Goal: Information Seeking & Learning: Learn about a topic

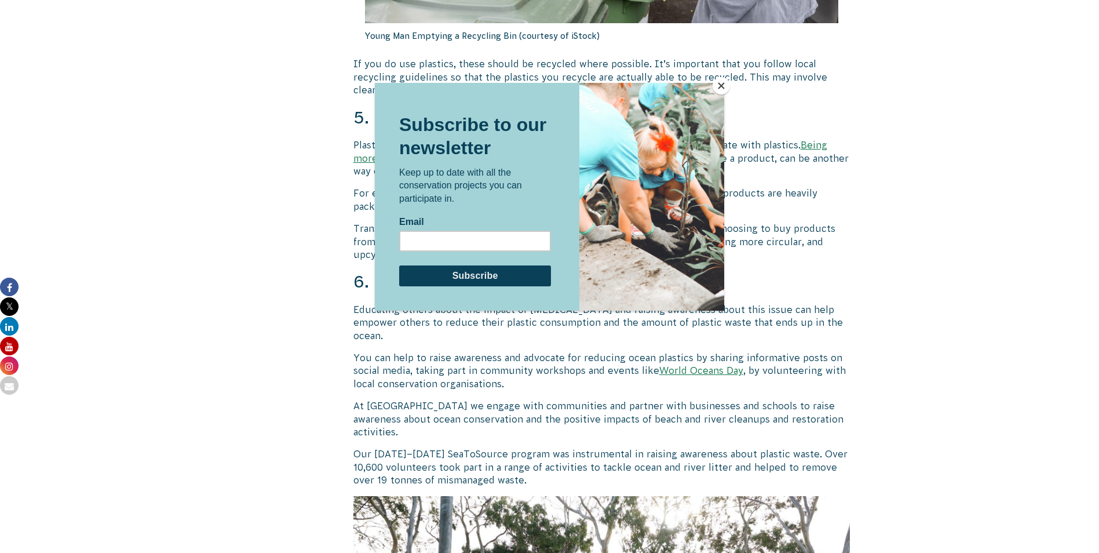
scroll to position [2848, 0]
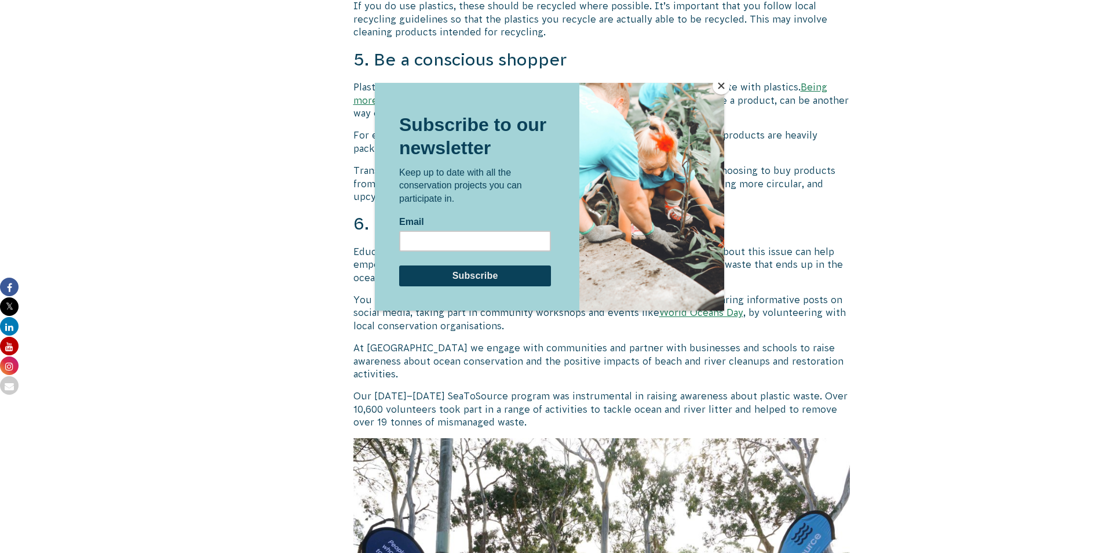
click at [723, 85] on button "Close" at bounding box center [721, 85] width 17 height 17
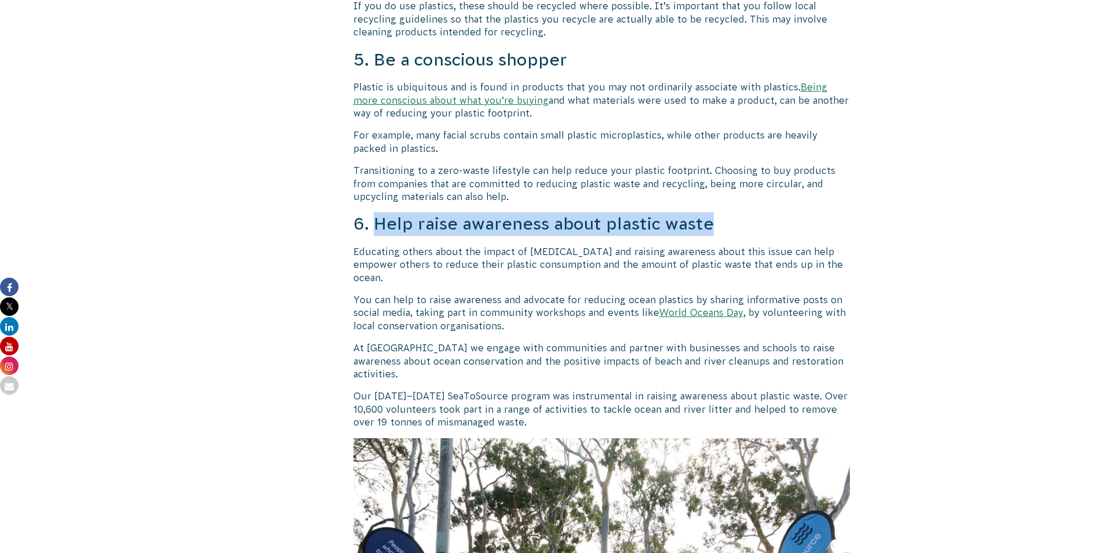
drag, startPoint x: 374, startPoint y: 221, endPoint x: 740, endPoint y: 227, distance: 366.2
click at [740, 227] on h3 "6. Help raise awareness about plastic waste" at bounding box center [601, 224] width 497 height 24
copy h3 "Help raise awareness about plastic waste"
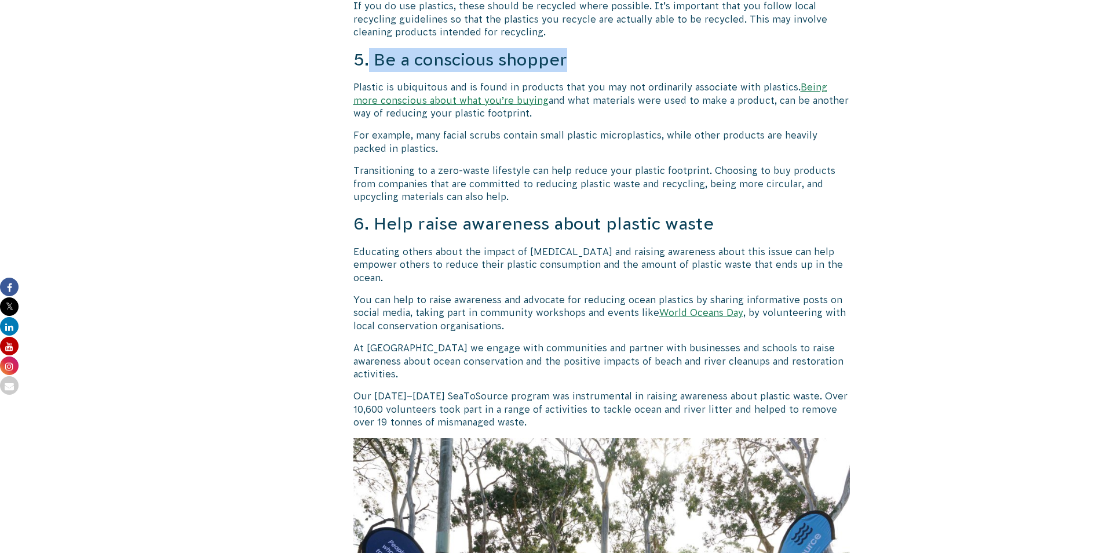
drag, startPoint x: 370, startPoint y: 60, endPoint x: 592, endPoint y: 59, distance: 221.3
click at [592, 59] on h3 "5. Be a conscious shopper" at bounding box center [601, 60] width 497 height 24
copy h3 "Be a conscious shopper"
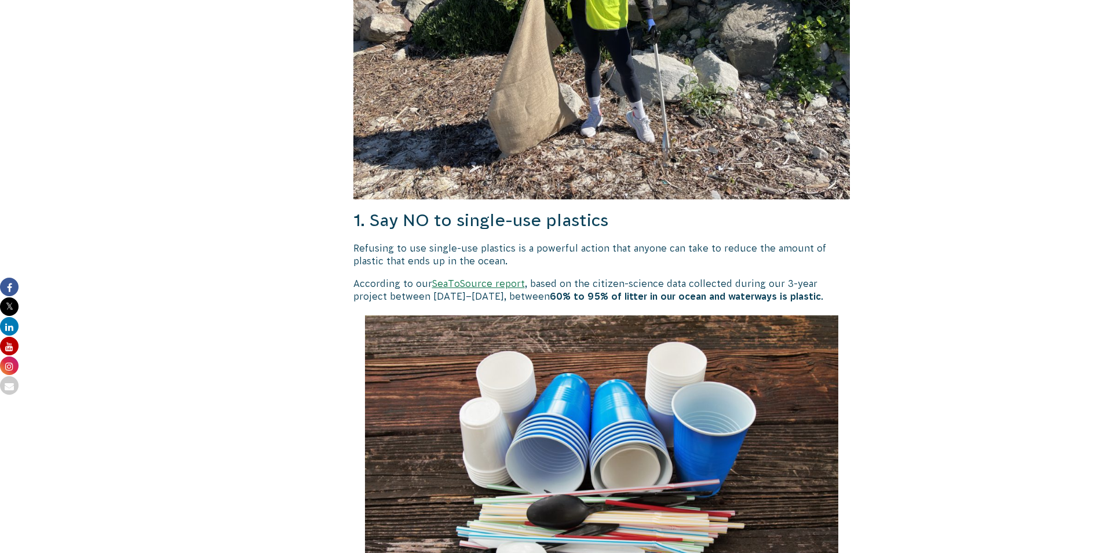
scroll to position [646, 0]
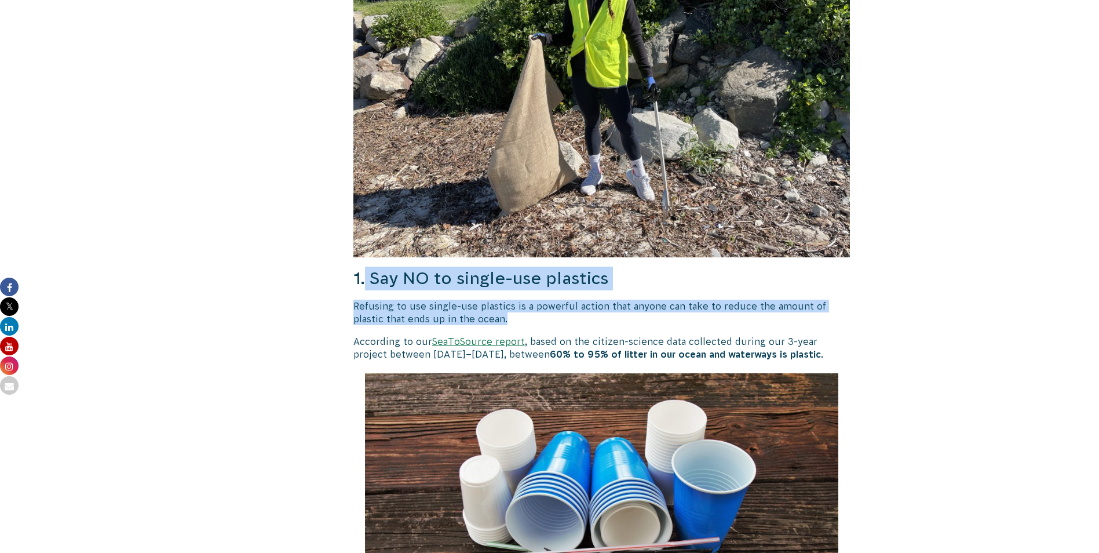
drag, startPoint x: 366, startPoint y: 273, endPoint x: 819, endPoint y: 316, distance: 454.5
copy div "Say NO to single-use plastics Refusing to use single-use plastics is a powerful…"
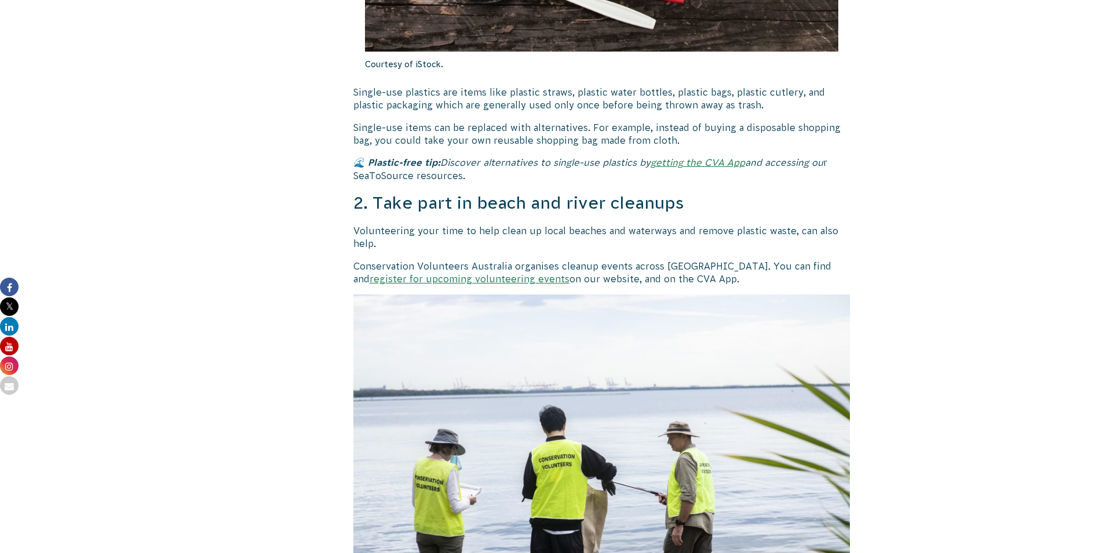
scroll to position [1225, 0]
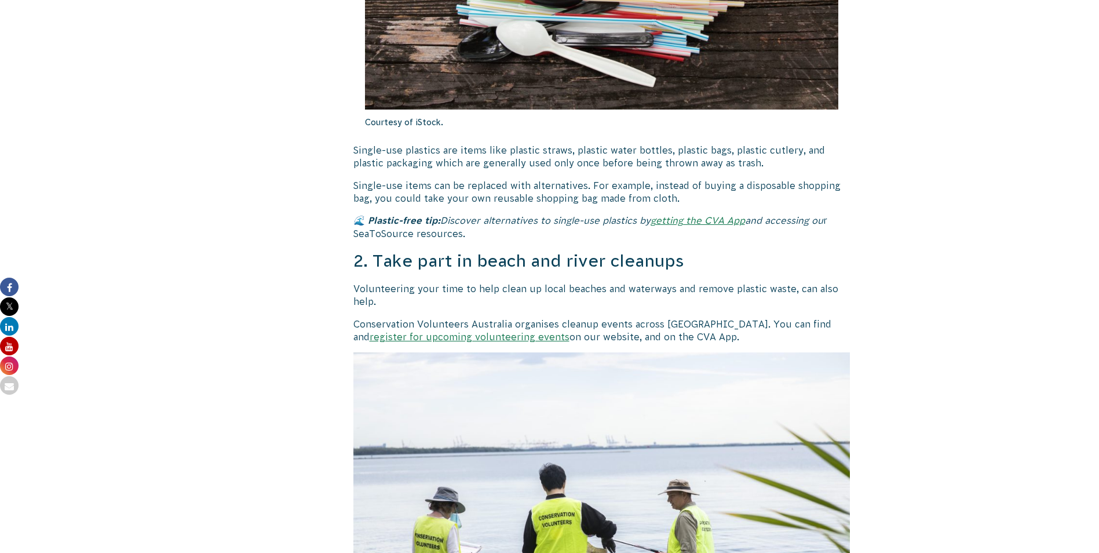
drag, startPoint x: 347, startPoint y: 254, endPoint x: 243, endPoint y: 313, distance: 119.4
drag, startPoint x: 243, startPoint y: 313, endPoint x: 372, endPoint y: 258, distance: 140.1
click at [372, 258] on h3 "2. Take part in beach and river cleanups" at bounding box center [601, 261] width 497 height 24
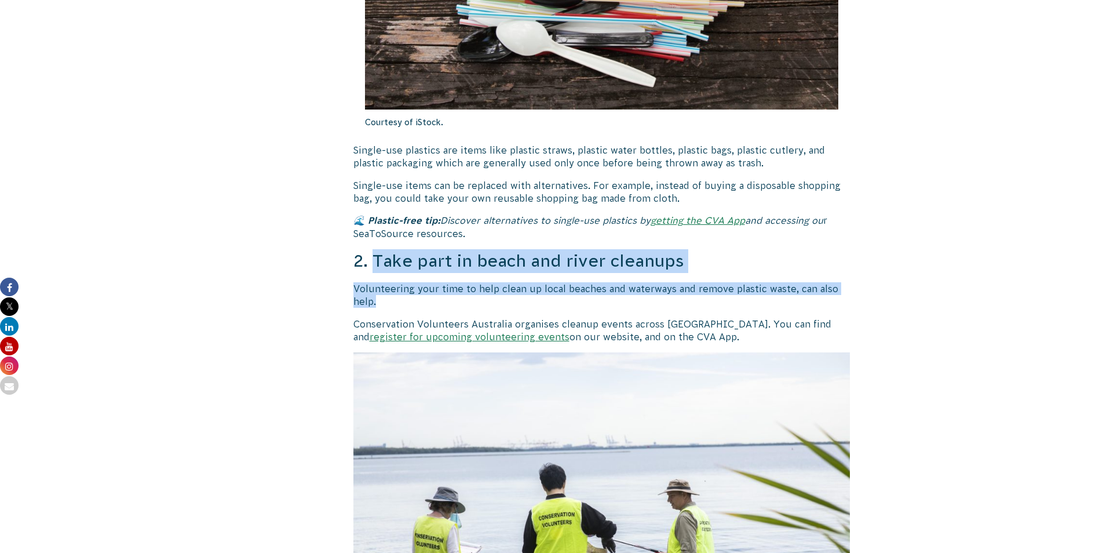
drag, startPoint x: 372, startPoint y: 258, endPoint x: 577, endPoint y: 300, distance: 209.3
copy div "Take part in beach and river cleanups Volunteering your time to help clean up l…"
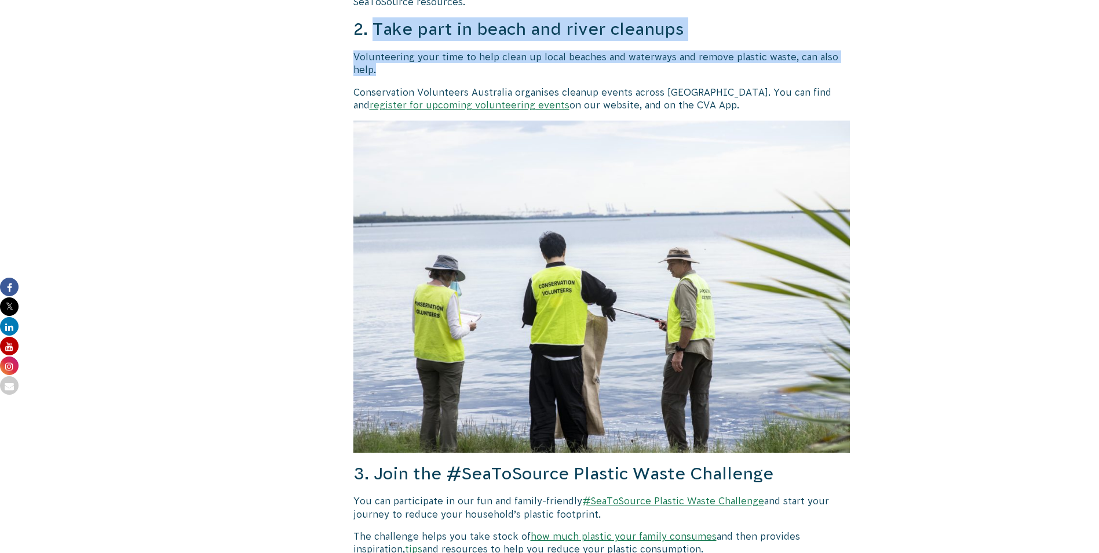
scroll to position [1631, 0]
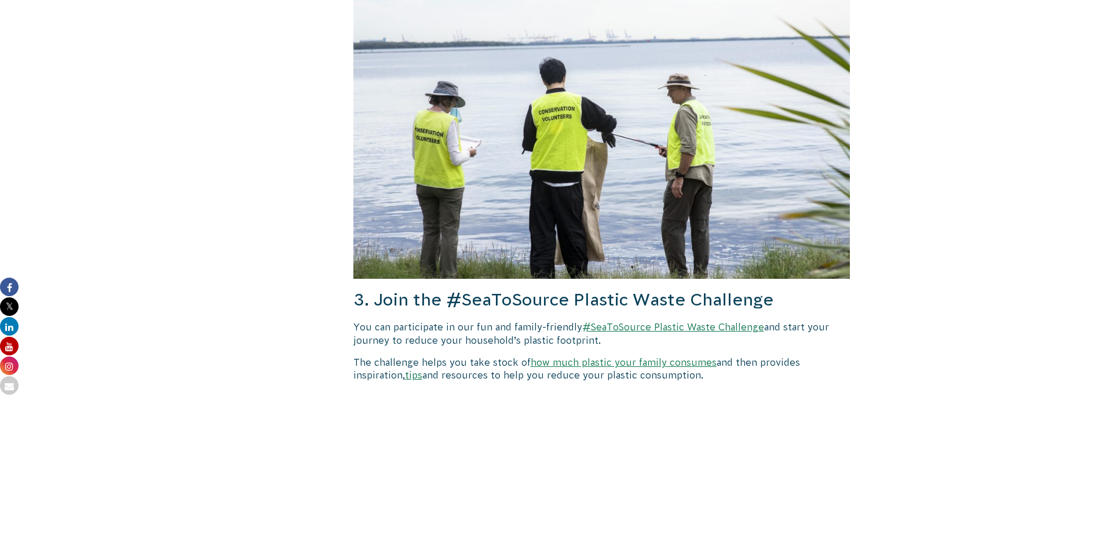
drag, startPoint x: 375, startPoint y: 301, endPoint x: 607, endPoint y: 337, distance: 235.1
copy div "Join the #SeaToSource Plastic Waste Challenge You can participate in our fun an…"
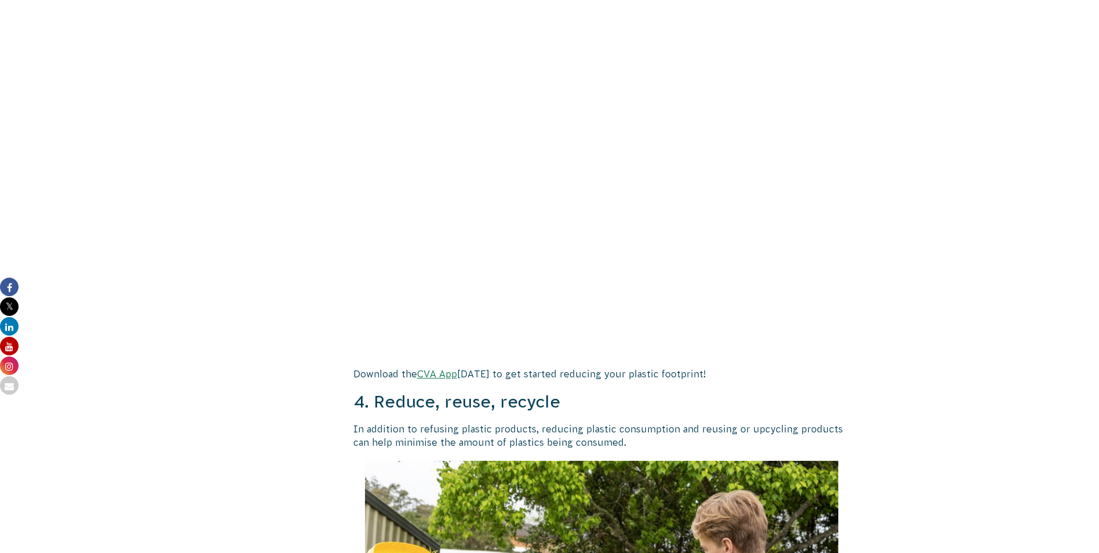
scroll to position [2210, 0]
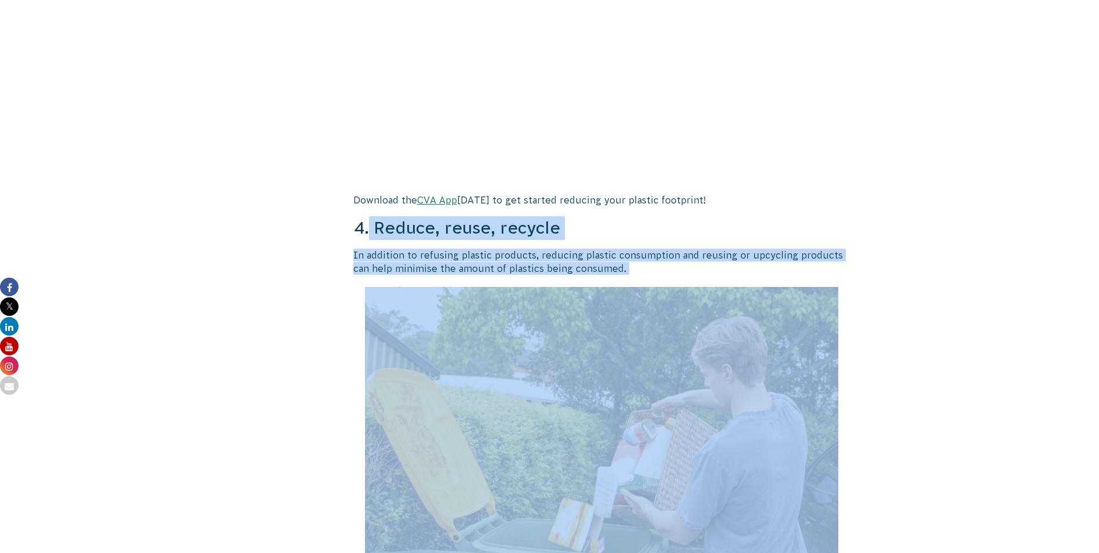
drag, startPoint x: 371, startPoint y: 229, endPoint x: 521, endPoint y: 278, distance: 157.2
copy div "Reduce, reuse, recycle In addition to refusing plastic products, reducing plast…"
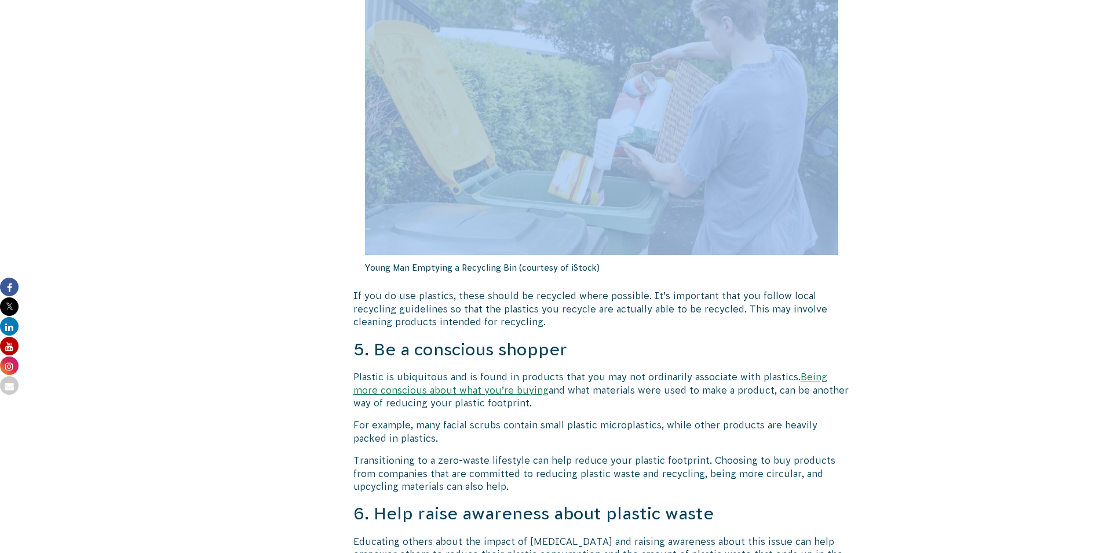
scroll to position [2616, 0]
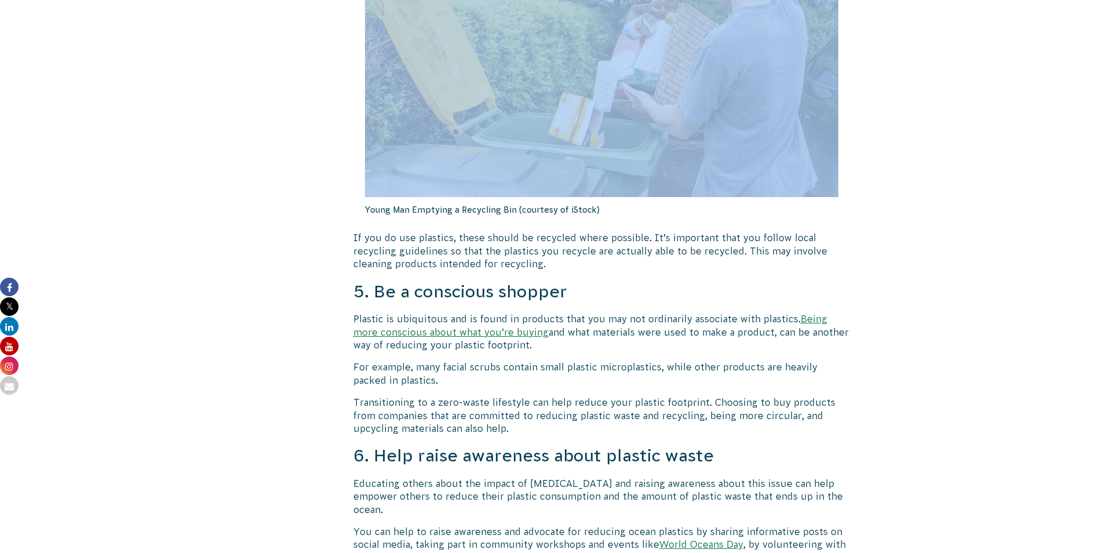
drag, startPoint x: 374, startPoint y: 297, endPoint x: 728, endPoint y: 344, distance: 357.0
click at [728, 344] on div "10 Ways We Can All Reduce [MEDICAL_DATA] In The Ocean and Waterways [MEDICAL_DA…" at bounding box center [601, 421] width 497 height 5497
copy div "Be a conscious shopper Plastic is ubiquitous and is found in products that you …"
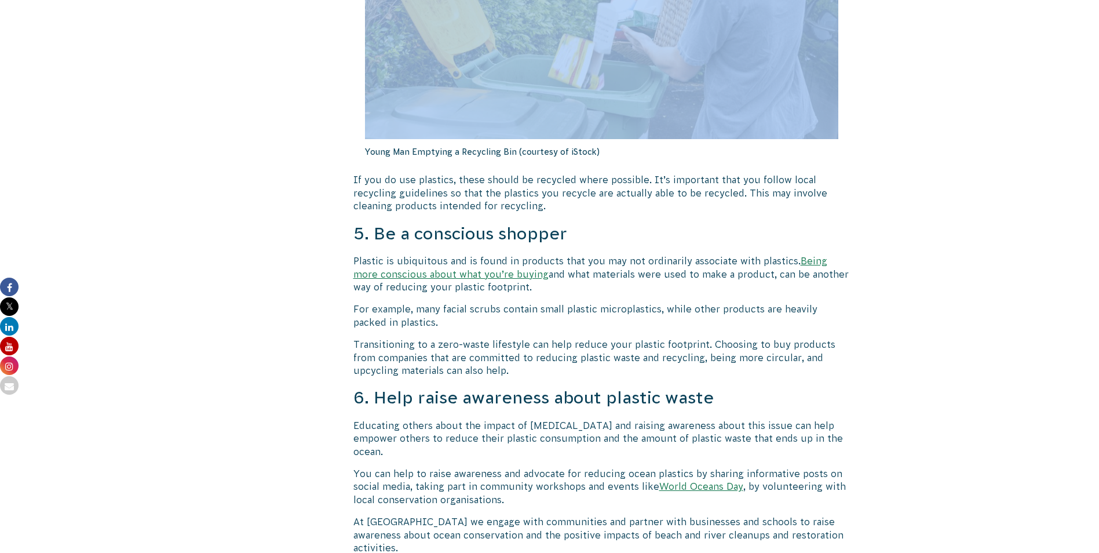
scroll to position [2790, 0]
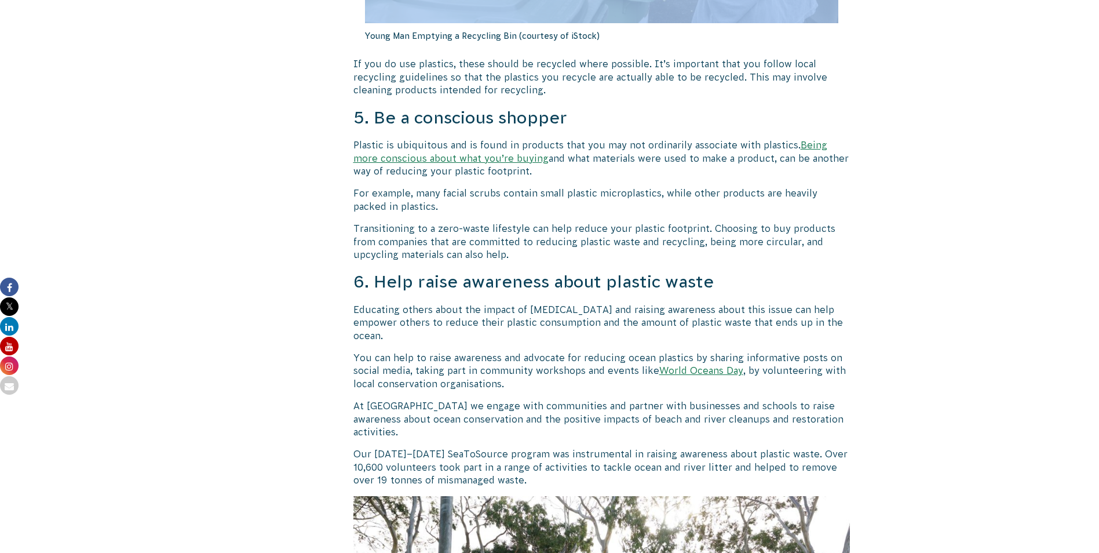
drag, startPoint x: 374, startPoint y: 280, endPoint x: 631, endPoint y: 337, distance: 263.3
click at [631, 337] on div "10 Ways We Can All Reduce [MEDICAL_DATA] In The Ocean and Waterways [MEDICAL_DA…" at bounding box center [601, 247] width 497 height 5497
copy div "Help raise awareness about plastic waste Educating others about the impact of […"
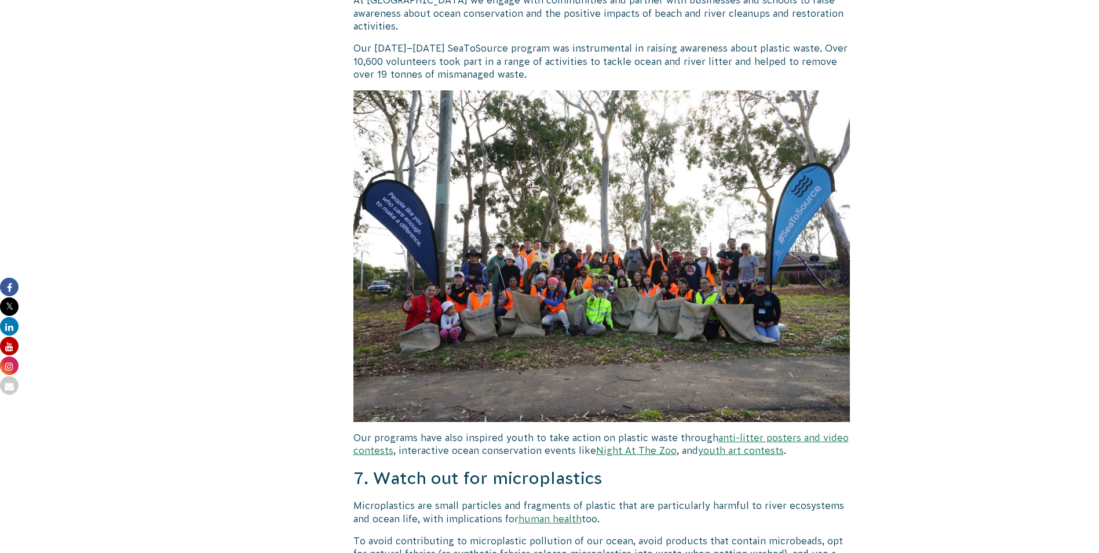
scroll to position [3427, 0]
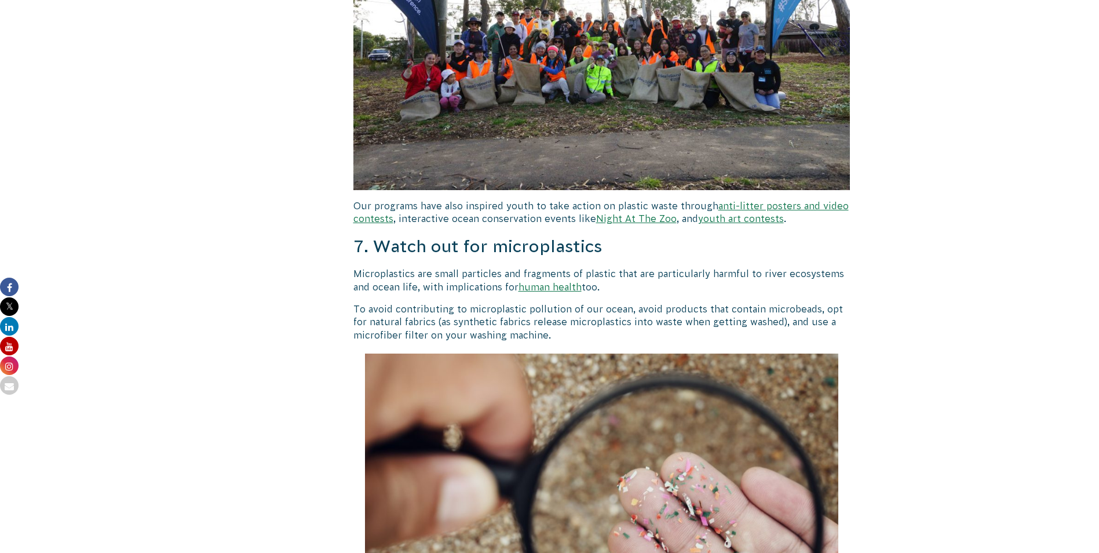
drag, startPoint x: 368, startPoint y: 232, endPoint x: 603, endPoint y: 273, distance: 238.1
copy div "Watch out for microplastics Microplastics are small particles and fragments of …"
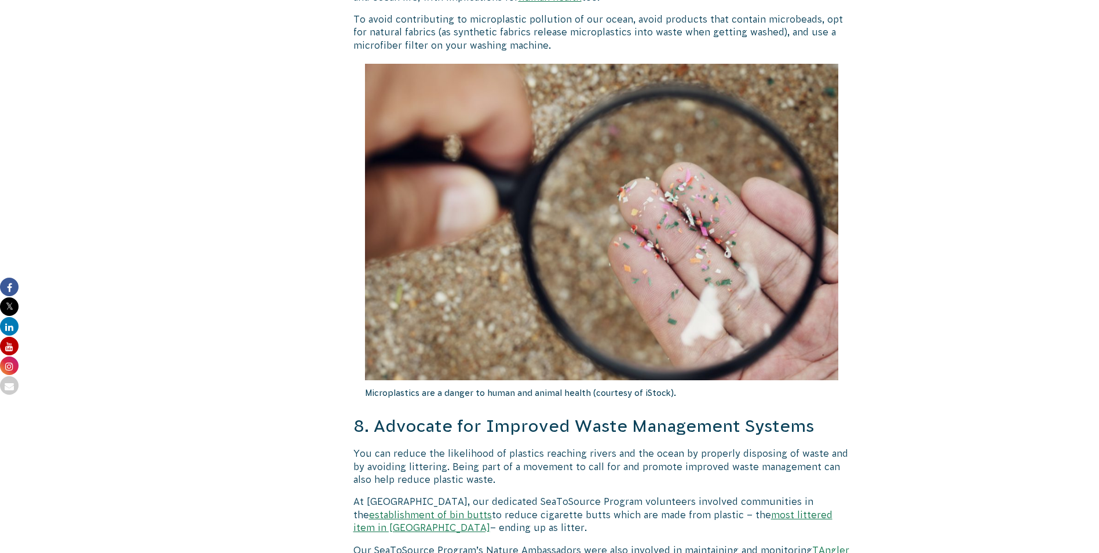
scroll to position [3833, 0]
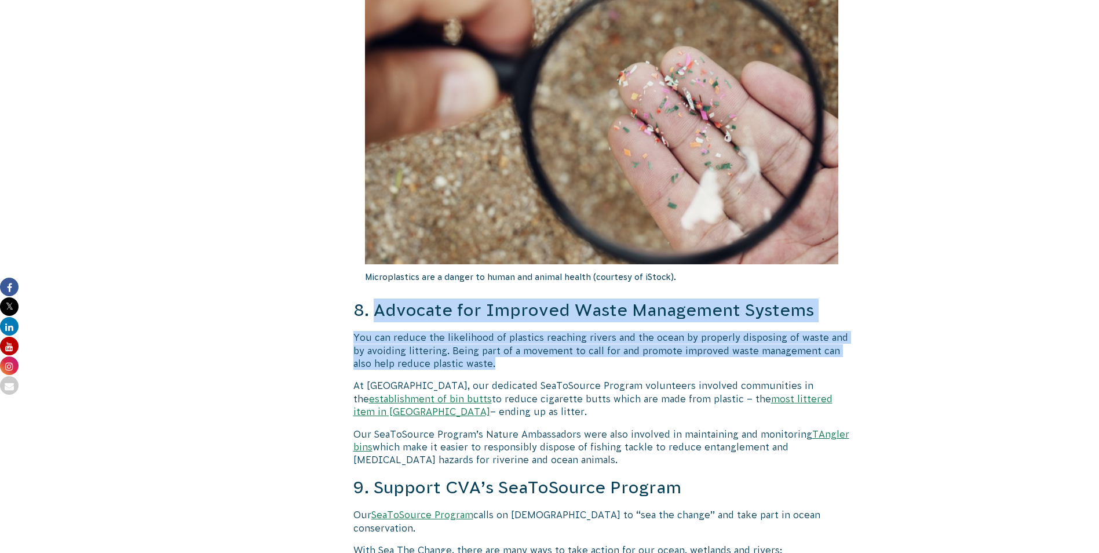
drag, startPoint x: 373, startPoint y: 297, endPoint x: 607, endPoint y: 349, distance: 239.1
copy div "Advocate for Improved Waste Management Systems You can reduce the likelihood of…"
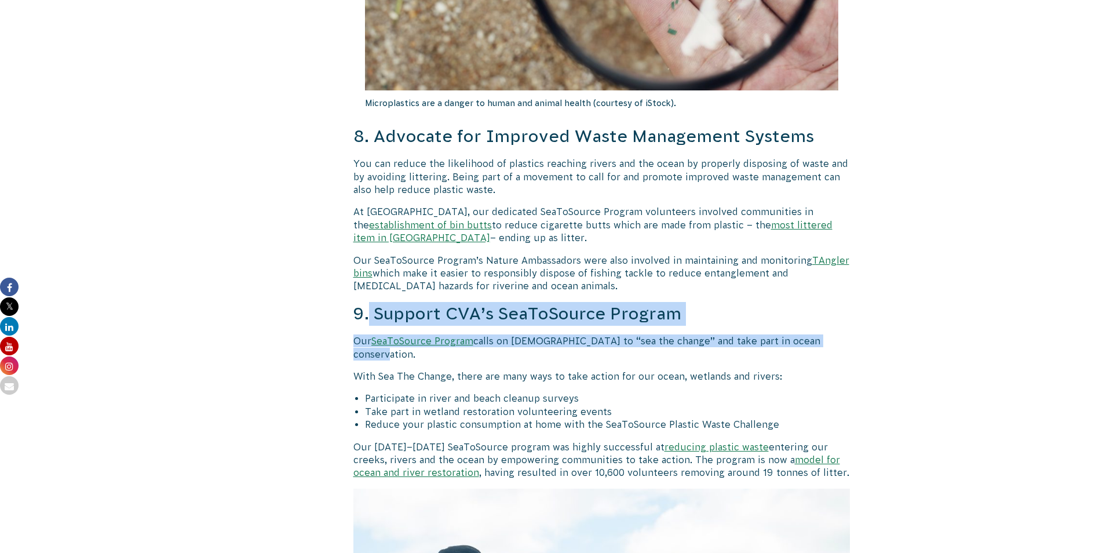
drag, startPoint x: 371, startPoint y: 298, endPoint x: 832, endPoint y: 334, distance: 462.0
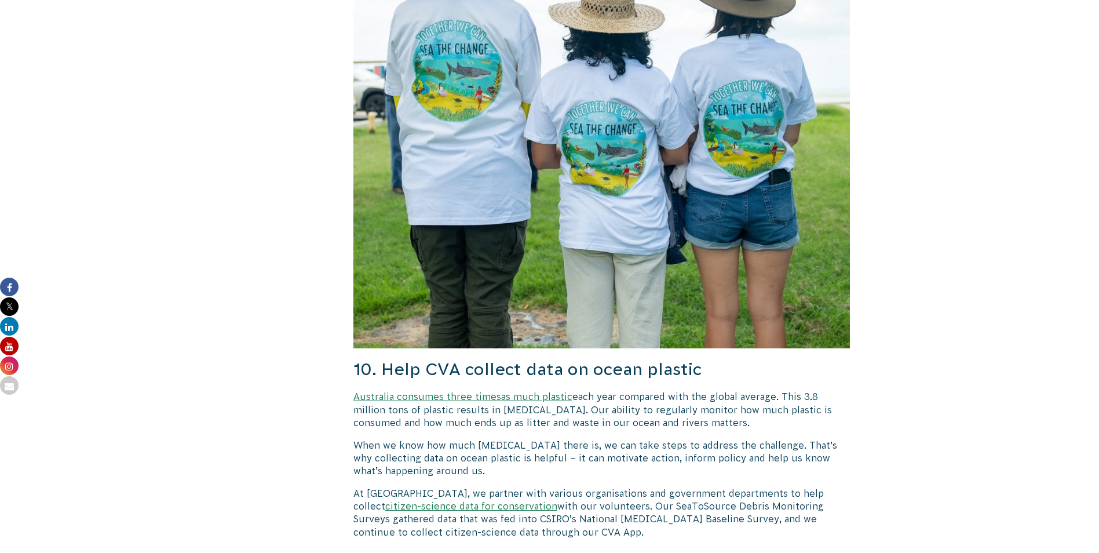
scroll to position [4818, 0]
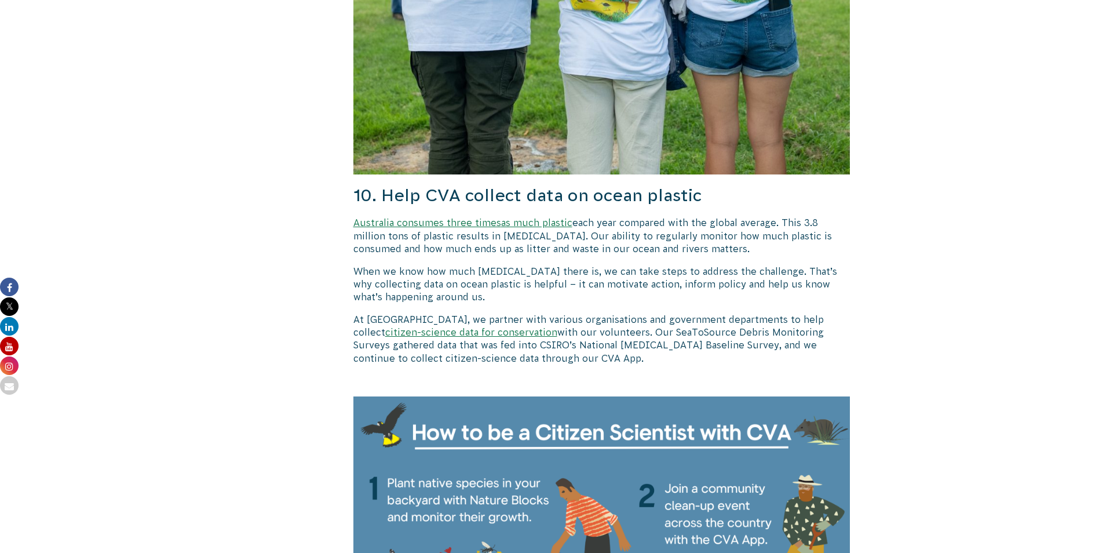
drag, startPoint x: 381, startPoint y: 169, endPoint x: 680, endPoint y: 219, distance: 303.1
